Goal: Task Accomplishment & Management: Use online tool/utility

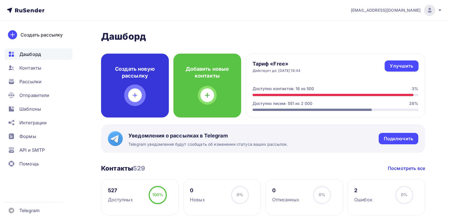
click at [136, 96] on icon at bounding box center [135, 95] width 7 height 7
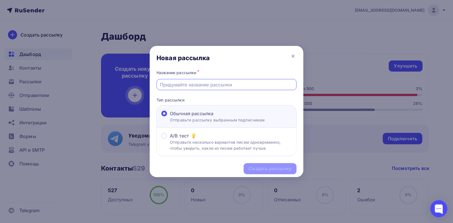
drag, startPoint x: 186, startPoint y: 88, endPoint x: 214, endPoint y: 85, distance: 27.2
click at [191, 88] on input "text" at bounding box center [227, 84] width 134 height 7
type input "Прайс наличие [DATE]"
click at [258, 168] on div "Создать рассылку" at bounding box center [270, 168] width 43 height 7
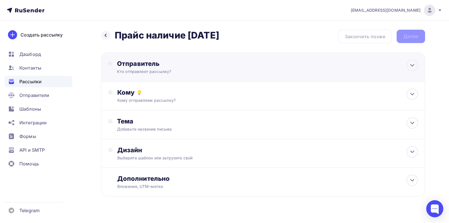
click at [148, 65] on div "Отправитель" at bounding box center [178, 64] width 123 height 8
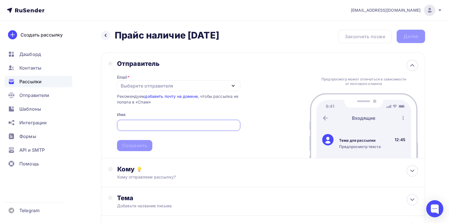
click at [235, 85] on icon "button" at bounding box center [233, 85] width 7 height 7
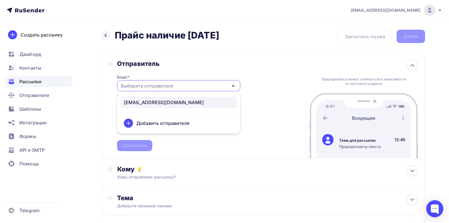
click at [161, 100] on div "[EMAIL_ADDRESS][DOMAIN_NAME]" at bounding box center [179, 102] width 110 height 7
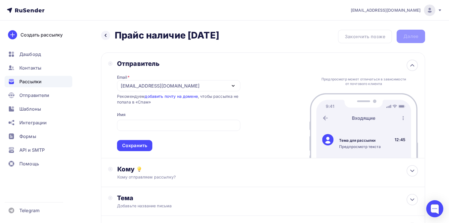
click at [249, 103] on div "Отправитель Email * [EMAIL_ADDRESS][DOMAIN_NAME] [EMAIL_ADDRESS][DOMAIN_NAME] Д…" at bounding box center [263, 105] width 324 height 106
drag, startPoint x: 136, startPoint y: 145, endPoint x: 177, endPoint y: 138, distance: 40.7
click at [137, 145] on div "Сохранить" at bounding box center [134, 145] width 25 height 7
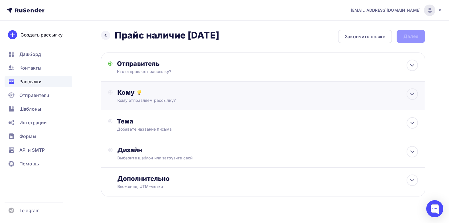
drag, startPoint x: 123, startPoint y: 90, endPoint x: 199, endPoint y: 91, distance: 76.6
click at [123, 90] on div "Кому" at bounding box center [267, 92] width 301 height 8
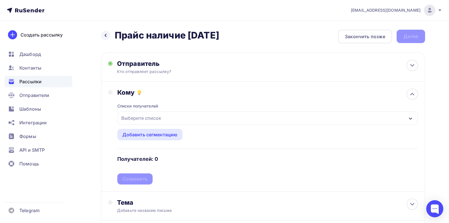
click at [151, 115] on div "Выберите список" at bounding box center [141, 118] width 44 height 10
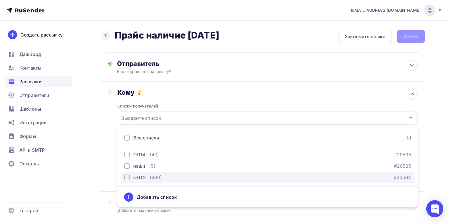
click at [125, 176] on div "button" at bounding box center [127, 177] width 6 height 6
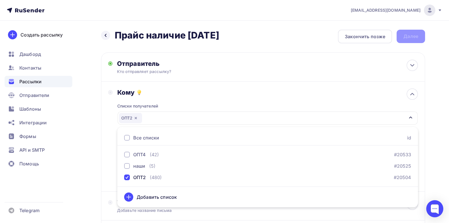
click at [237, 91] on div "Кому" at bounding box center [267, 92] width 301 height 8
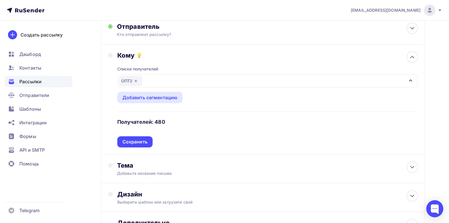
scroll to position [85, 0]
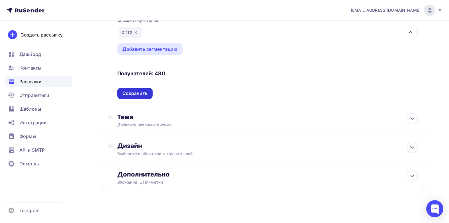
click at [134, 94] on div "Сохранить" at bounding box center [134, 93] width 25 height 7
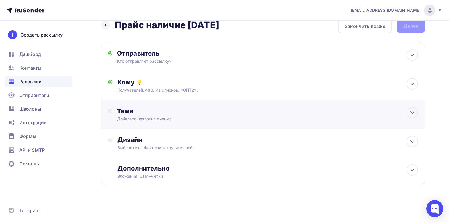
click at [132, 111] on div "Тема" at bounding box center [173, 111] width 112 height 8
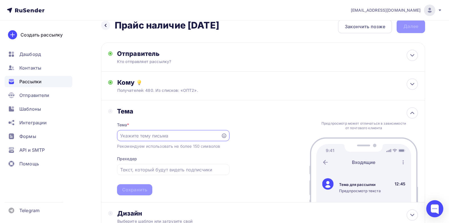
scroll to position [0, 0]
drag, startPoint x: 247, startPoint y: 26, endPoint x: 113, endPoint y: 22, distance: 133.3
click at [113, 22] on div "Назад Прайс наличие [DATE] Прайс наличие [DATE] Закончить позже Далее" at bounding box center [263, 27] width 324 height 14
copy h2 "Прайс наличие [DATE]"
click at [139, 136] on input "text" at bounding box center [168, 135] width 97 height 7
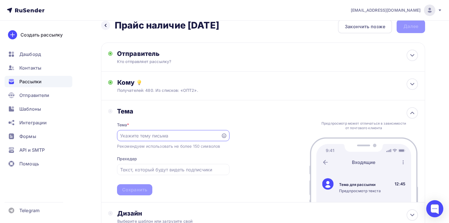
paste input "Прайс наличие [DATE]"
type input "Прайс наличие [DATE]"
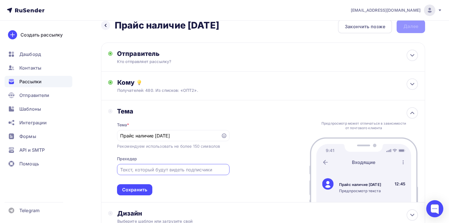
drag, startPoint x: 134, startPoint y: 169, endPoint x: 173, endPoint y: 173, distance: 39.5
click at [135, 170] on input "text" at bounding box center [173, 169] width 106 height 7
type input "Добрый день, во вложении оптовый прайс по наличию"
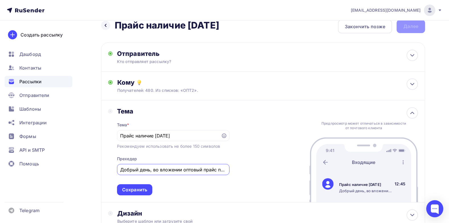
click at [143, 188] on div "Сохранить" at bounding box center [134, 189] width 25 height 7
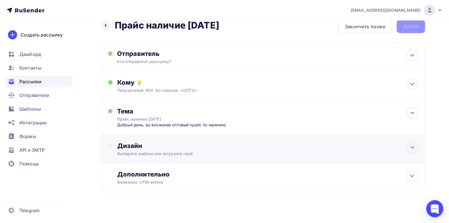
click at [120, 144] on div "Дизайн" at bounding box center [267, 145] width 301 height 8
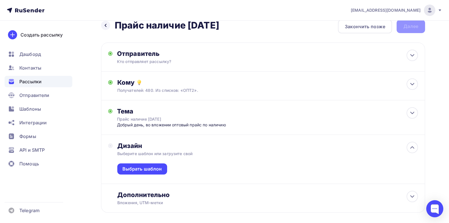
drag, startPoint x: 139, startPoint y: 169, endPoint x: 171, endPoint y: 168, distance: 32.2
click at [139, 169] on div "Выбрать шаблон" at bounding box center [142, 168] width 40 height 7
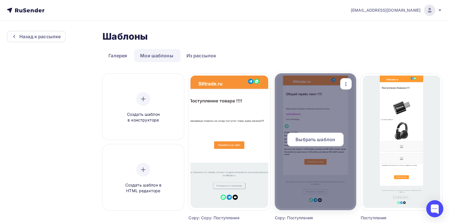
click at [320, 141] on span "Выбрать шаблон" at bounding box center [316, 139] width 40 height 7
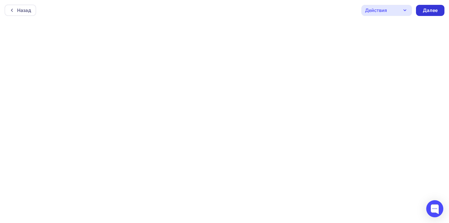
click at [429, 9] on div "Далее" at bounding box center [430, 10] width 15 height 7
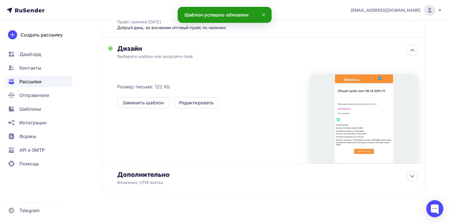
scroll to position [113, 0]
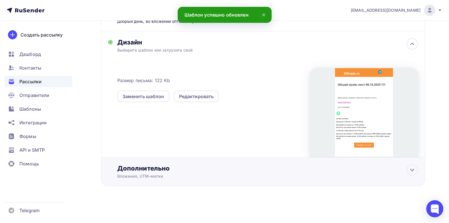
drag, startPoint x: 135, startPoint y: 168, endPoint x: 183, endPoint y: 160, distance: 48.8
click at [135, 168] on div "Дополнительно" at bounding box center [267, 168] width 301 height 8
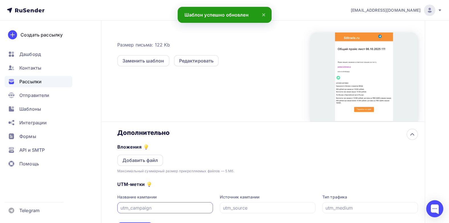
scroll to position [198, 0]
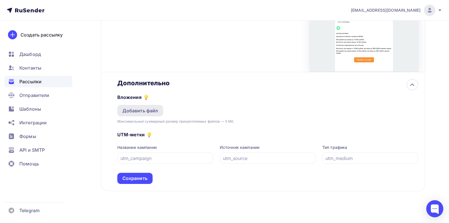
click at [146, 112] on div "Добавить файл" at bounding box center [140, 110] width 36 height 7
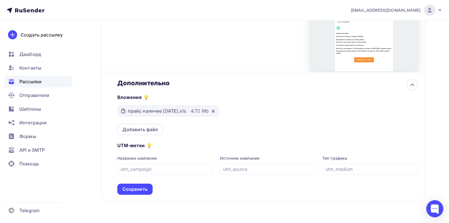
drag, startPoint x: 263, startPoint y: 131, endPoint x: 164, endPoint y: 131, distance: 99.1
click at [259, 131] on div "Вложения прайс наличие [DATE].xls 4.72 Mb Добавить файл" at bounding box center [267, 111] width 301 height 48
click at [155, 130] on div "Добавить файл" at bounding box center [140, 129] width 36 height 7
click at [241, 134] on div "Вложения прайс наличие [DATE].xls 4.72 Mb Добавить файл" at bounding box center [267, 111] width 301 height 48
click at [130, 191] on div "Сохранить" at bounding box center [134, 189] width 25 height 7
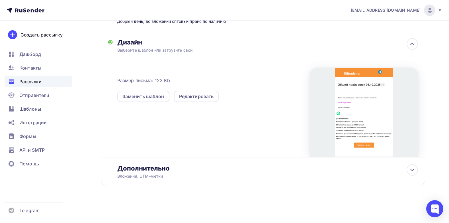
scroll to position [113, 0]
click at [127, 170] on div "Дополнительно" at bounding box center [267, 168] width 301 height 8
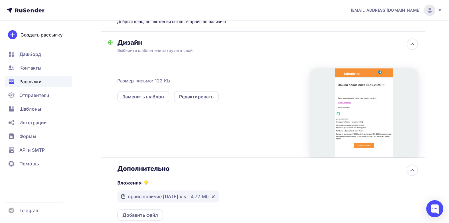
scroll to position [0, 0]
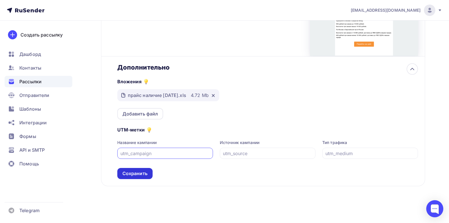
click at [134, 173] on div "Сохранить" at bounding box center [134, 173] width 25 height 7
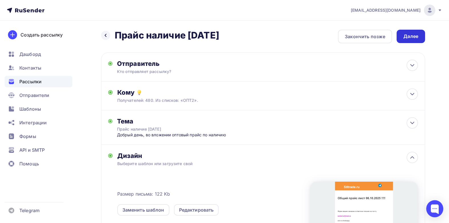
click at [411, 36] on div "Далее" at bounding box center [410, 36] width 15 height 7
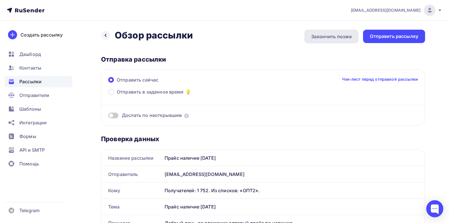
click at [329, 36] on div "Закончить позже" at bounding box center [331, 36] width 40 height 7
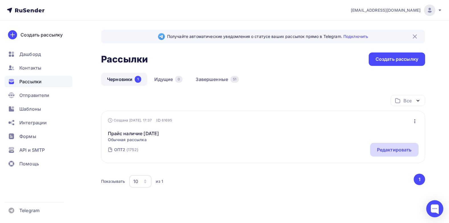
click at [404, 148] on div "Редактировать" at bounding box center [394, 149] width 35 height 7
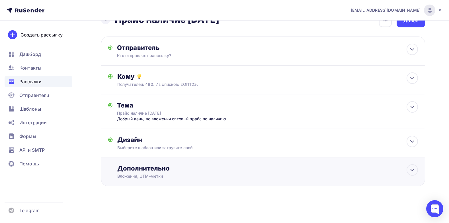
click at [141, 169] on div "Дополнительно" at bounding box center [267, 168] width 301 height 8
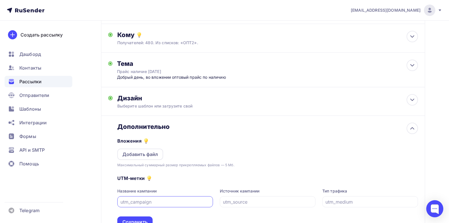
scroll to position [106, 0]
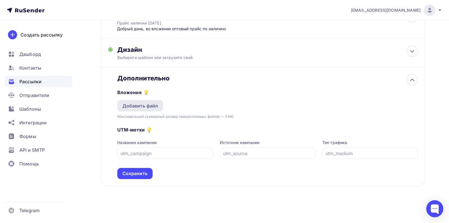
click at [152, 104] on div "Добавить файл" at bounding box center [140, 105] width 36 height 7
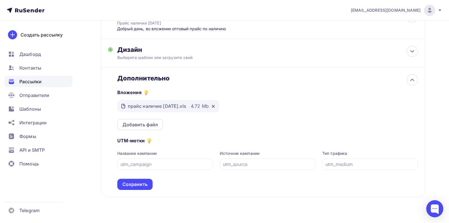
click at [231, 128] on div "Вложения прайс наличие [DATE].xls 4.72 Mb Добавить файл" at bounding box center [267, 106] width 301 height 48
click at [134, 186] on div "Сохранить" at bounding box center [134, 184] width 25 height 7
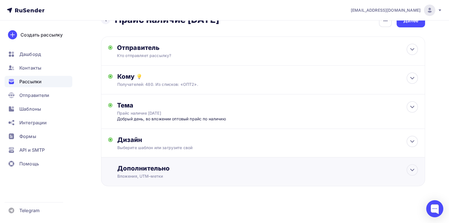
scroll to position [16, 0]
click at [412, 22] on div "Далее" at bounding box center [410, 20] width 15 height 7
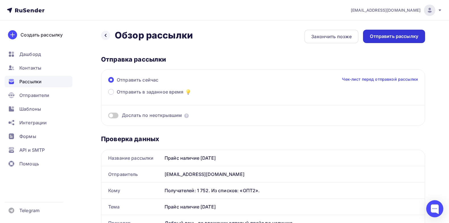
click at [407, 37] on div "Отправить рассылку" at bounding box center [394, 36] width 48 height 7
